Goal: Information Seeking & Learning: Learn about a topic

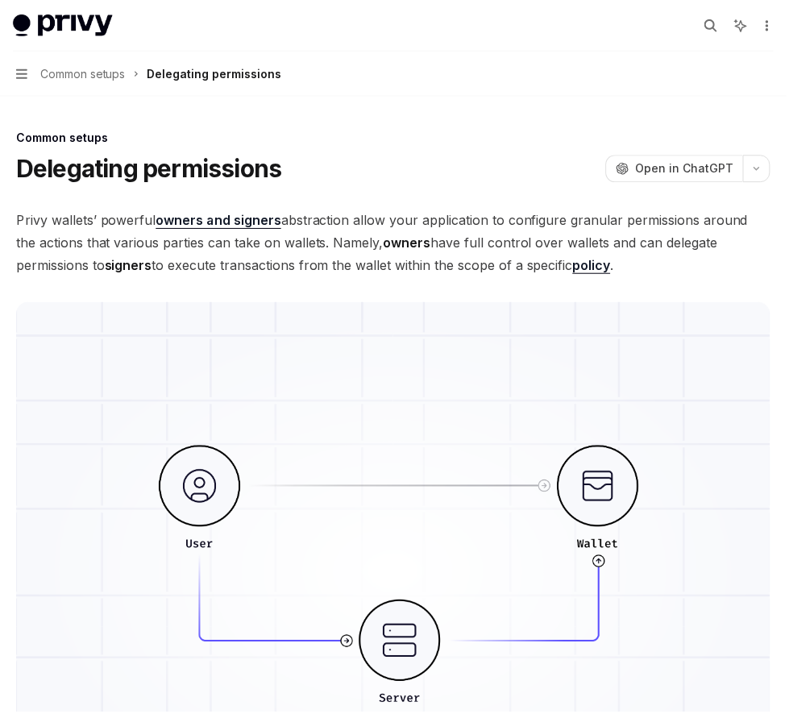
type textarea "*"
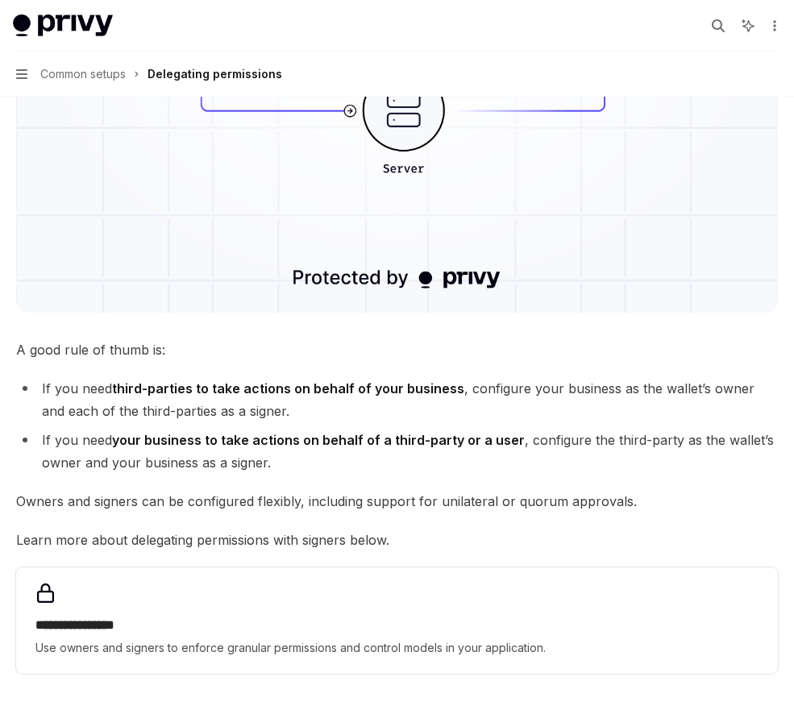
scroll to position [605, 0]
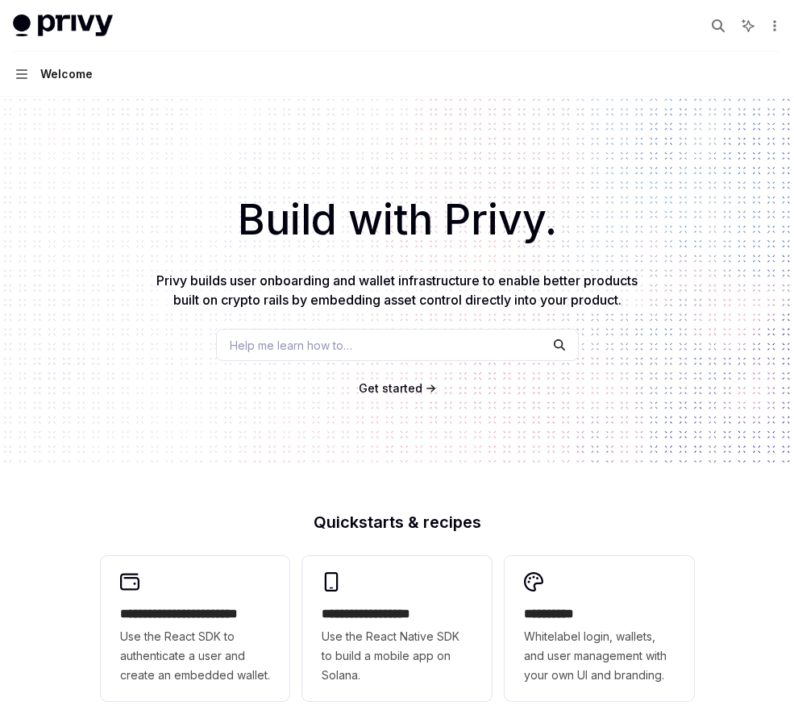
click at [34, 68] on button "Navigation Welcome" at bounding box center [397, 74] width 794 height 45
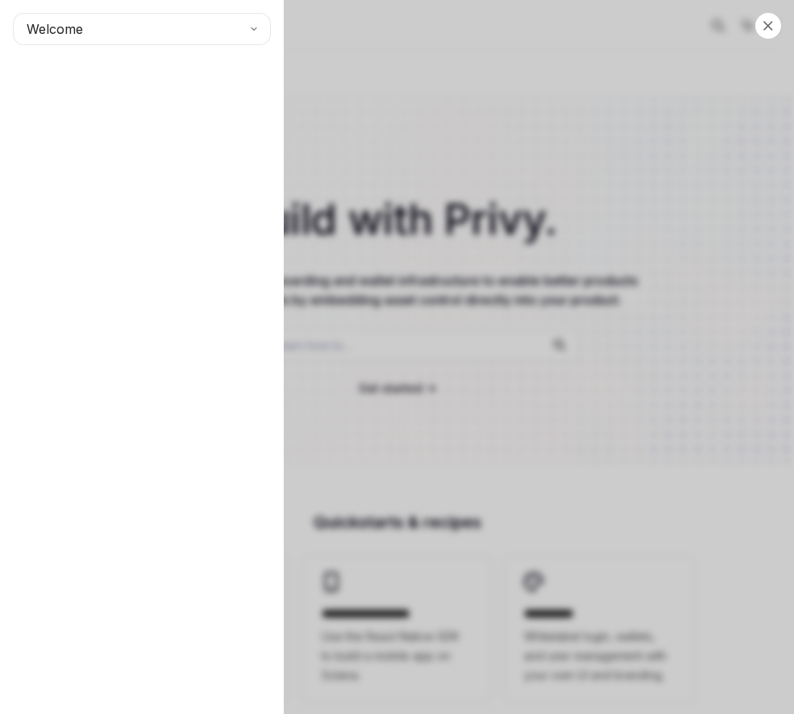
click at [413, 131] on div "Close navigation Welcome" at bounding box center [397, 357] width 794 height 714
type textarea "*"
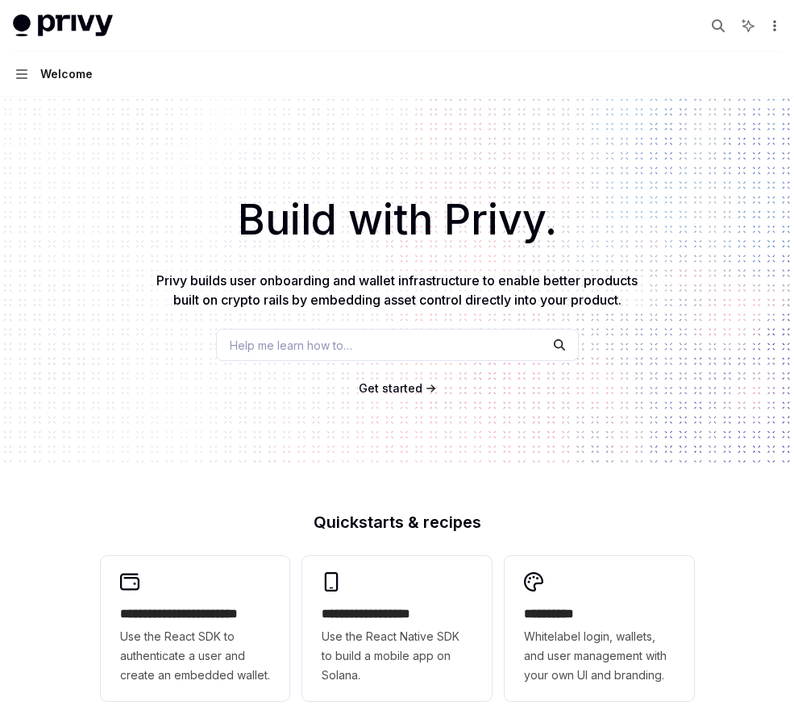
click at [773, 28] on icon "More actions" at bounding box center [774, 25] width 13 height 13
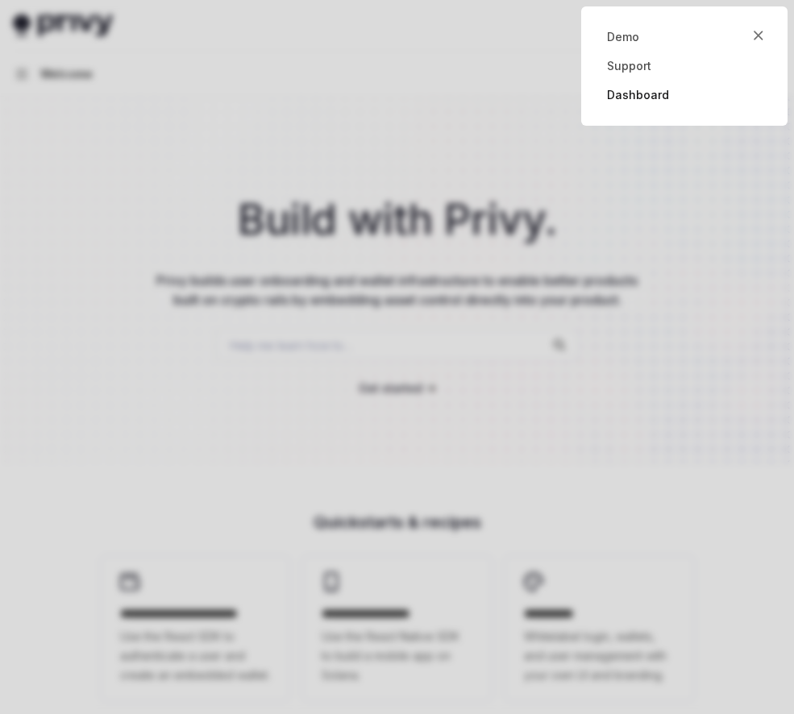
click at [629, 98] on link "Dashboard" at bounding box center [684, 95] width 155 height 16
